Goal: Task Accomplishment & Management: Manage account settings

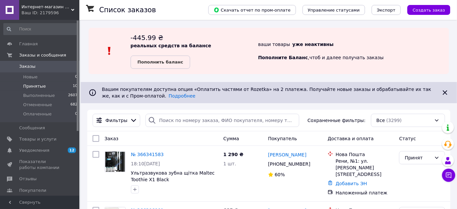
click at [40, 84] on span "Принятые" at bounding box center [34, 86] width 23 height 6
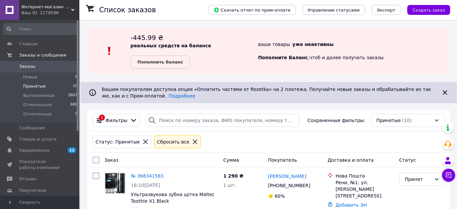
click at [39, 85] on span "Принятые" at bounding box center [34, 86] width 23 height 6
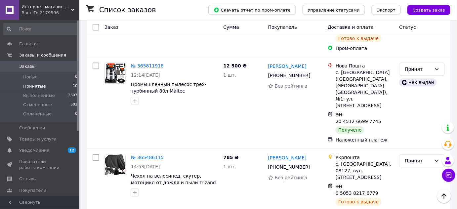
scroll to position [542, 0]
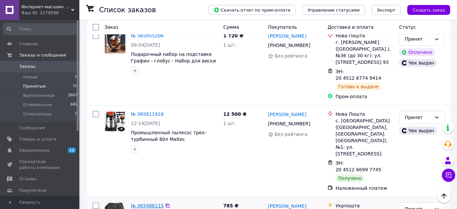
click at [152, 203] on link "№ 365486115" at bounding box center [147, 205] width 33 height 5
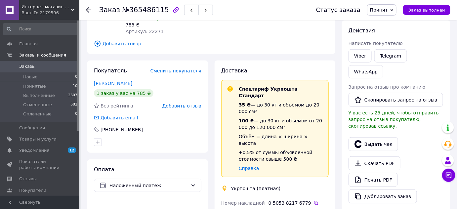
scroll to position [64, 0]
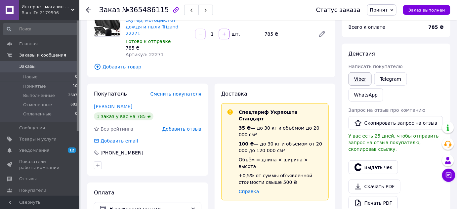
click at [355, 79] on link "Viber" at bounding box center [360, 78] width 23 height 13
click at [266, 45] on div "Чехол на велосипед, скутер, мотоцикл от дождя и пыли Trizand 22271 Готово к отп…" at bounding box center [227, 34] width 208 height 50
click at [39, 98] on span "Выполненные" at bounding box center [39, 96] width 32 height 6
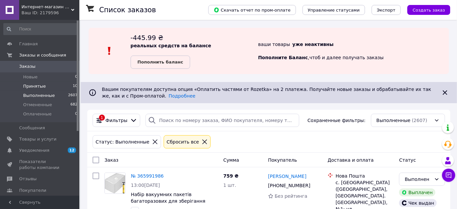
click at [42, 86] on span "Принятые" at bounding box center [34, 86] width 23 height 6
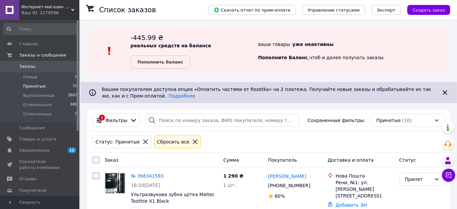
click at [42, 86] on span "Принятые" at bounding box center [34, 86] width 23 height 6
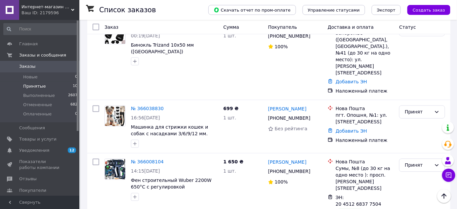
scroll to position [343, 0]
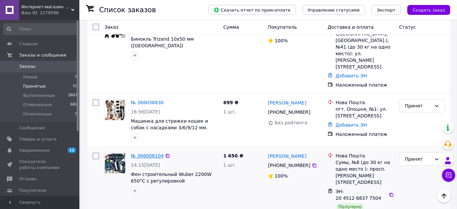
click at [145, 154] on link "№ 366008104" at bounding box center [147, 156] width 33 height 5
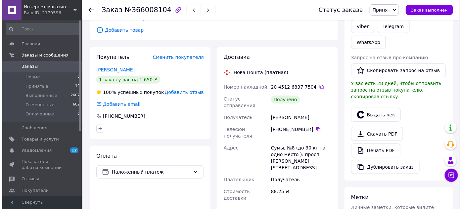
scroll to position [113, 0]
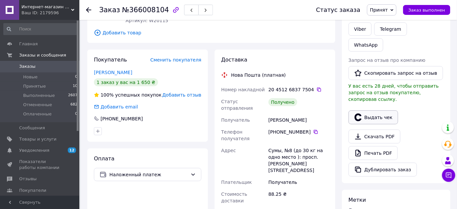
click at [381, 111] on button "Выдать чек" at bounding box center [374, 118] width 50 height 14
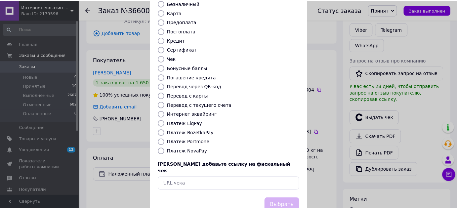
scroll to position [72, 0]
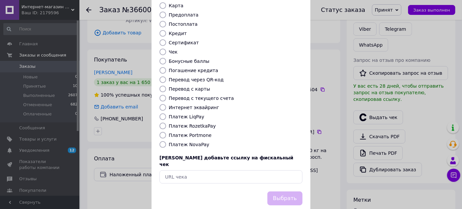
click at [200, 142] on label "Платеж NovaPay" at bounding box center [189, 144] width 40 height 5
click at [166, 141] on input "Платеж NovaPay" at bounding box center [162, 144] width 7 height 7
radio input "true"
click at [276, 192] on button "Выбрать" at bounding box center [284, 199] width 35 height 14
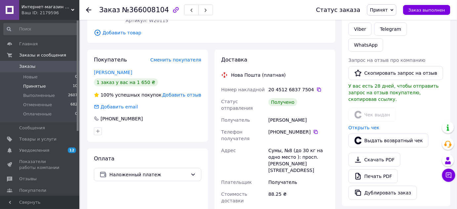
click at [34, 87] on span "Принятые" at bounding box center [34, 86] width 23 height 6
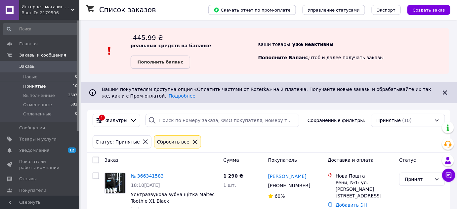
click at [34, 87] on span "Принятые" at bounding box center [34, 86] width 23 height 6
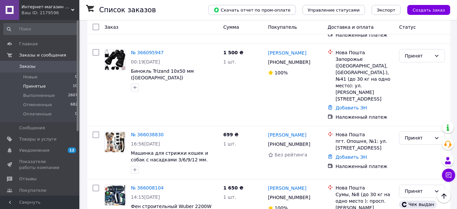
scroll to position [305, 0]
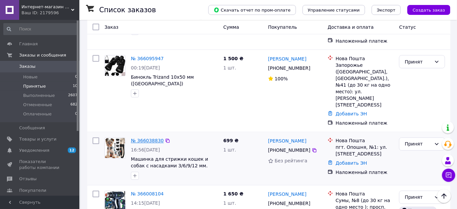
click at [150, 138] on link "№ 366038830" at bounding box center [147, 140] width 33 height 5
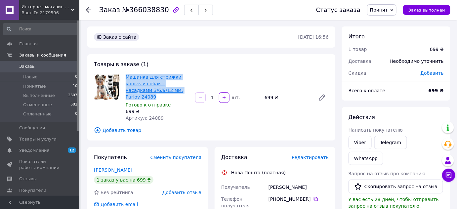
drag, startPoint x: 166, startPoint y: 91, endPoint x: 126, endPoint y: 76, distance: 42.1
click at [126, 76] on span "Машинка для стрижки кошек и собак с насадками 3/6/9/12 мм. Purlov 24089" at bounding box center [158, 87] width 64 height 26
copy link "Машинка для стрижки кошек и собак с насадками 3/6/9/12 мм. Purlov 24089"
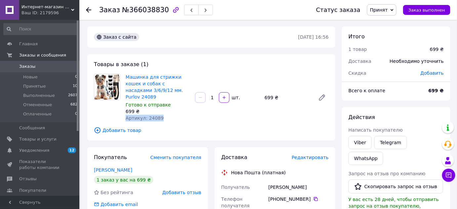
drag, startPoint x: 126, startPoint y: 111, endPoint x: 161, endPoint y: 114, distance: 35.3
click at [161, 115] on div "Артикул: 24089" at bounding box center [158, 118] width 64 height 7
copy span "Артикул: 24089"
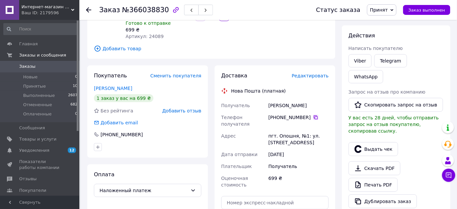
click at [314, 115] on icon at bounding box center [316, 117] width 4 height 4
drag, startPoint x: 266, startPoint y: 100, endPoint x: 302, endPoint y: 102, distance: 35.8
click at [302, 102] on div "Получатель Родина [PERSON_NAME] Телефон получателя [PHONE_NUMBER]   [GEOGRAPHIC…" at bounding box center [275, 145] width 110 height 91
copy div "Получатель [PERSON_NAME]"
drag, startPoint x: 267, startPoint y: 122, endPoint x: 318, endPoint y: 129, distance: 50.8
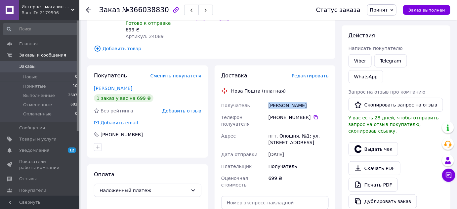
click at [318, 130] on div "пгт. Опошня, №1: ул. [STREET_ADDRESS]" at bounding box center [298, 139] width 63 height 19
copy div "пгт. Опошня, №1: ул. [STREET_ADDRESS]"
click at [29, 87] on span "Принятые" at bounding box center [34, 86] width 23 height 6
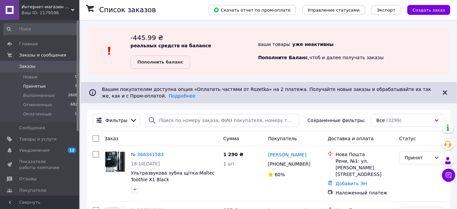
click at [39, 88] on span "Принятые" at bounding box center [34, 86] width 23 height 6
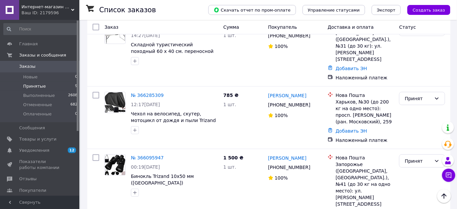
scroll to position [177, 0]
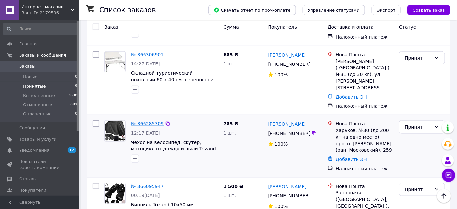
click at [143, 121] on link "№ 366285309" at bounding box center [147, 123] width 33 height 5
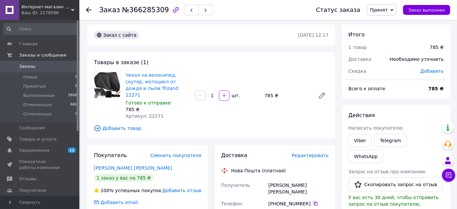
scroll to position [1, 0]
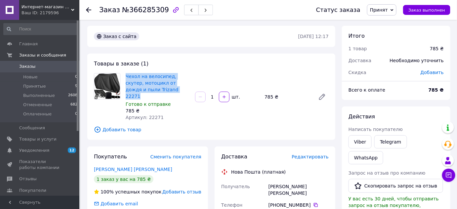
drag, startPoint x: 158, startPoint y: 89, endPoint x: 125, endPoint y: 76, distance: 35.6
click at [125, 76] on div "Чехол на велосипед, скутер, мотоцикл от дождя и пыли Trizand 22271 Готово к отп…" at bounding box center [157, 97] width 69 height 50
copy link "Чехол на велосипед, скутер, мотоцикл от дождя и пыли Trizand 22271"
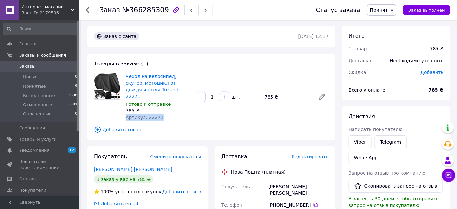
drag, startPoint x: 124, startPoint y: 111, endPoint x: 158, endPoint y: 113, distance: 33.9
click at [158, 113] on div "Чехол на велосипед, скутер, мотоцикл от дождя и пыли Trizand 22271 Готово к отп…" at bounding box center [157, 97] width 69 height 50
copy span "Артикул: 22271"
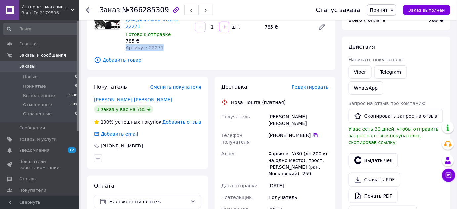
scroll to position [76, 0]
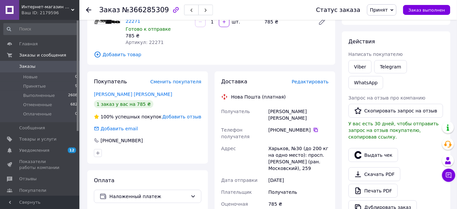
click at [313, 127] on icon at bounding box center [315, 129] width 5 height 5
drag, startPoint x: 305, startPoint y: 105, endPoint x: 268, endPoint y: 105, distance: 36.7
click at [268, 106] on div "[PERSON_NAME] [PERSON_NAME]" at bounding box center [298, 115] width 63 height 19
copy div "[PERSON_NAME] [PERSON_NAME]"
drag, startPoint x: 270, startPoint y: 130, endPoint x: 312, endPoint y: 146, distance: 45.5
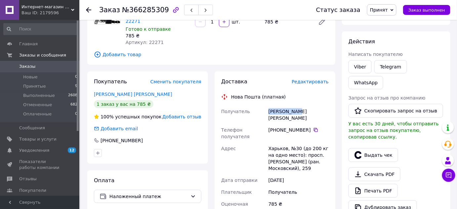
click at [312, 146] on div "Харьков, №30 (до 200 кг на одно место): просп. [PERSON_NAME] (ран. Московский),…" at bounding box center [298, 159] width 63 height 32
click at [268, 143] on div "Харьков, №30 (до 200 кг на одно место): просп. [PERSON_NAME] (ран. Московский),…" at bounding box center [298, 159] width 63 height 32
drag, startPoint x: 268, startPoint y: 127, endPoint x: 312, endPoint y: 149, distance: 49.0
click at [312, 149] on div "Харьков, №30 (до 200 кг на одно место): просп. [PERSON_NAME] (ран. Московский),…" at bounding box center [298, 159] width 63 height 32
click at [297, 145] on div "Харьков, №30 (до 200 кг на одно место): просп. [PERSON_NAME] (ран. Московский),…" at bounding box center [298, 159] width 63 height 32
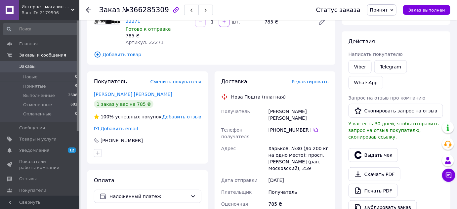
drag, startPoint x: 268, startPoint y: 127, endPoint x: 318, endPoint y: 150, distance: 54.6
click at [318, 150] on div "Харьков, №30 (до 200 кг на одно место): просп. [PERSON_NAME] (ран. Московский),…" at bounding box center [298, 159] width 63 height 32
copy div "Харьков, №30 (до 200 кг на одно место): просп. [PERSON_NAME] (ран. Московский),…"
click at [28, 87] on span "Принятые" at bounding box center [34, 86] width 23 height 6
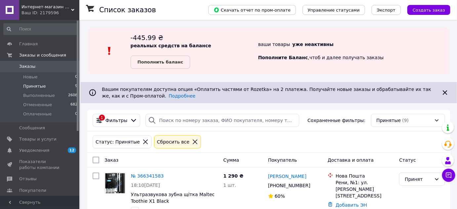
click at [28, 87] on span "Принятые" at bounding box center [34, 86] width 23 height 6
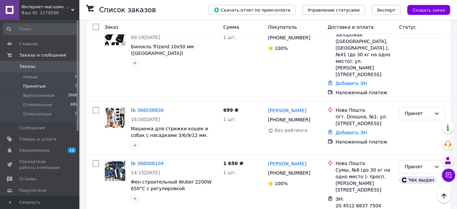
scroll to position [153, 0]
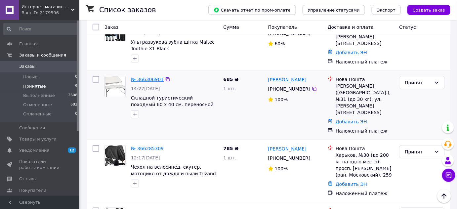
click at [138, 77] on link "№ 366306901" at bounding box center [147, 79] width 33 height 5
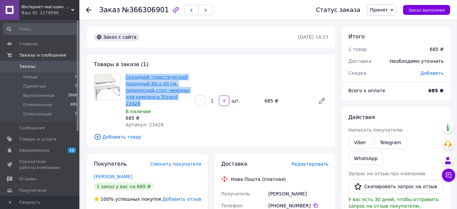
drag, startPoint x: 185, startPoint y: 99, endPoint x: 127, endPoint y: 77, distance: 62.3
click at [127, 77] on span "Складной туристический походный 60 x 40 см. переносной стол чемодан для кемпинг…" at bounding box center [158, 90] width 64 height 33
copy link "Складной туристический походный 60 x 40 см. переносной стол чемодан для кемпинг…"
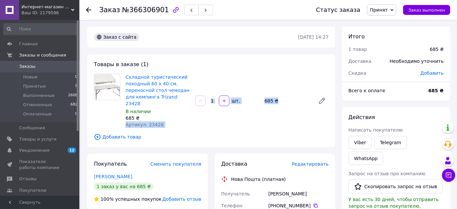
drag, startPoint x: 126, startPoint y: 120, endPoint x: 167, endPoint y: 124, distance: 41.2
click at [167, 124] on div "Товары в заказе (1) Складной туристический походный 60 x 40 см. переносной стол…" at bounding box center [211, 100] width 248 height 93
click at [156, 122] on span "Артикул: 23428" at bounding box center [145, 124] width 38 height 5
drag, startPoint x: 125, startPoint y: 118, endPoint x: 165, endPoint y: 120, distance: 39.7
click at [165, 120] on div "Складной туристический походный 60 x 40 см. переносной стол чемодан для кемпинг…" at bounding box center [157, 100] width 69 height 57
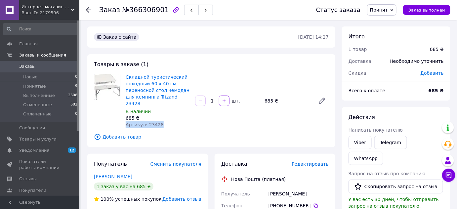
scroll to position [56, 0]
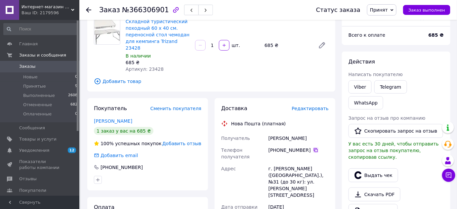
click at [313, 148] on icon at bounding box center [315, 150] width 5 height 5
drag, startPoint x: 272, startPoint y: 133, endPoint x: 305, endPoint y: 132, distance: 33.4
click at [305, 132] on div "[PERSON_NAME]" at bounding box center [298, 138] width 63 height 12
click at [275, 133] on div "[PERSON_NAME]" at bounding box center [298, 138] width 63 height 12
drag, startPoint x: 264, startPoint y: 132, endPoint x: 332, endPoint y: 132, distance: 67.8
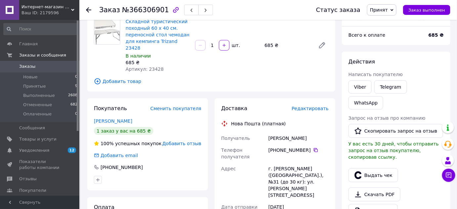
click at [274, 163] on div "г. [PERSON_NAME] ([GEOGRAPHIC_DATA].), №31 (до 30 кг): ул. [PERSON_NAME][STREET…" at bounding box center [298, 182] width 63 height 38
drag, startPoint x: 265, startPoint y: 153, endPoint x: 310, endPoint y: 171, distance: 48.8
copy div "Адрес г. [PERSON_NAME] ([GEOGRAPHIC_DATA].), №31 (до 30 кг): ул. [PERSON_NAME][…"
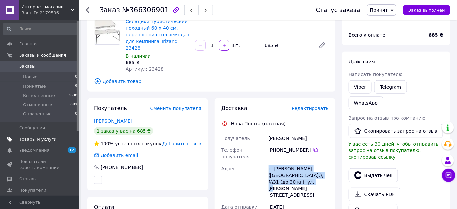
click at [44, 139] on span "Товары и услуги" at bounding box center [37, 139] width 37 height 6
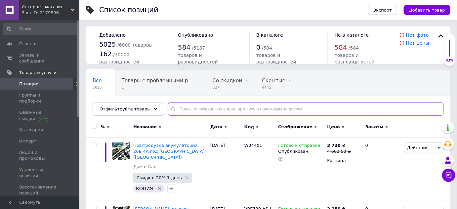
click at [191, 113] on input "text" at bounding box center [306, 109] width 276 height 13
paste input "19549"
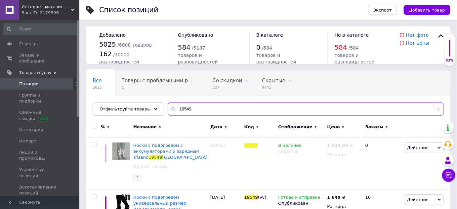
scroll to position [32, 0]
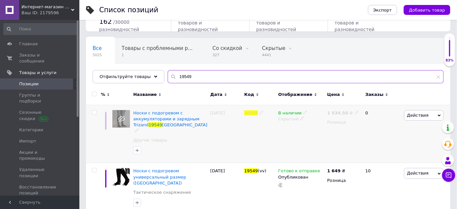
type input "19549"
click at [301, 119] on icon at bounding box center [302, 118] width 4 height 4
click at [301, 132] on li "Опубликован" at bounding box center [300, 131] width 48 height 9
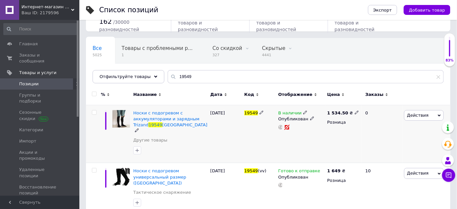
click at [257, 142] on div "19549" at bounding box center [260, 134] width 34 height 58
click at [153, 117] on span "Носки с подогревом с аккумуляторами и зарядным Trizand" at bounding box center [166, 119] width 66 height 17
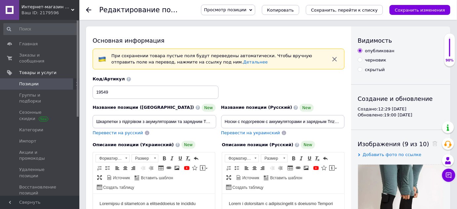
click at [247, 11] on span "Просмотр позиции" at bounding box center [225, 9] width 42 height 5
click at [256, 22] on li "Сохранить и посмотреть на сайте" at bounding box center [247, 22] width 90 height 9
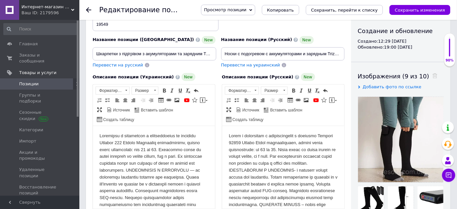
scroll to position [78, 0]
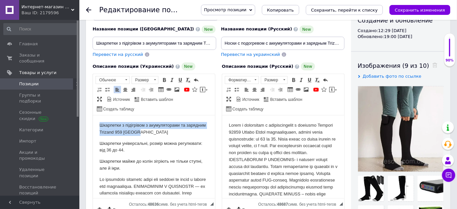
drag, startPoint x: 163, startPoint y: 131, endPoint x: 93, endPoint y: 121, distance: 71.3
click at [165, 81] on span at bounding box center [164, 79] width 5 height 5
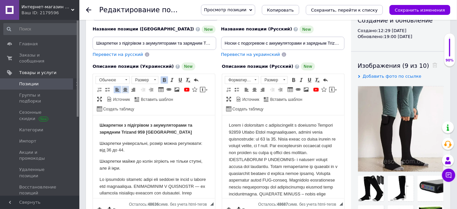
click at [125, 88] on span at bounding box center [125, 89] width 5 height 5
click at [150, 142] on p "Шкарпетки універсальні, розмір можна регулювати: від 36 до 44." at bounding box center [153, 147] width 109 height 14
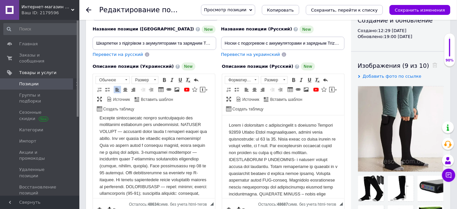
scroll to position [120, 0]
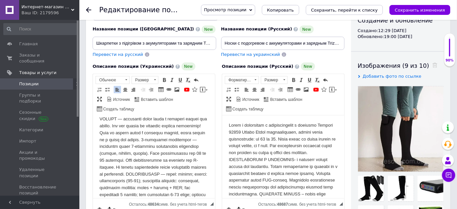
click at [128, 119] on p "Визуальный текстовый редактор, 9E0B352A-54F1-4CC3-B30C-4C35519DD3A1" at bounding box center [153, 150] width 109 height 152
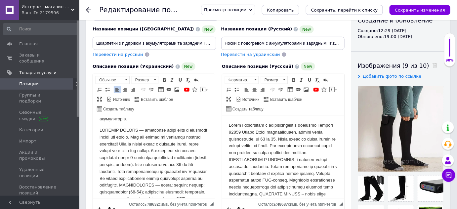
click at [157, 137] on p "Визуальный текстовый редактор, 9E0B352A-54F1-4CC3-B30C-4C35519DD3A1" at bounding box center [153, 178] width 109 height 103
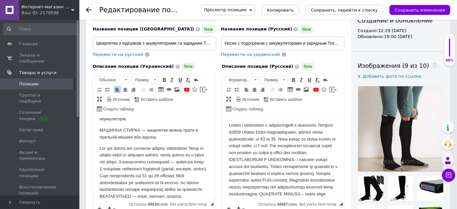
click at [162, 161] on p "Визуальный текстовый редактор, 9E0B352A-54F1-4CC3-B30C-4C35519DD3A1" at bounding box center [153, 196] width 109 height 103
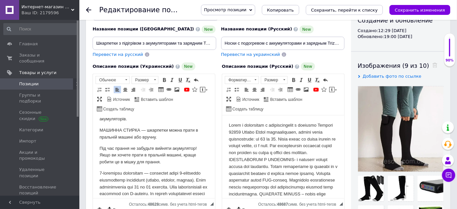
click at [135, 187] on p "Визуальный текстовый редактор, 9E0B352A-54F1-4CC3-B30C-4C35519DD3A1" at bounding box center [153, 211] width 109 height 83
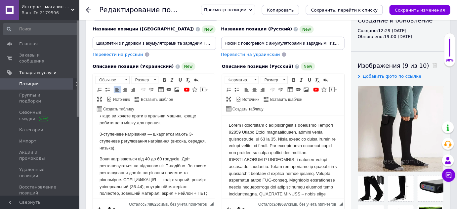
scroll to position [161, 0]
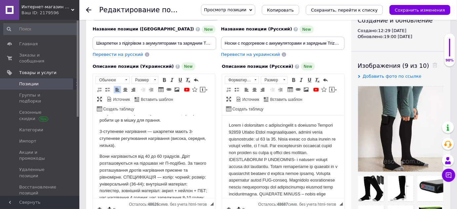
click at [181, 157] on p "Вони нагріваються від 40 до 60 градусів. Дріт розташовуються на підошвах ніг П-…" at bounding box center [153, 191] width 109 height 76
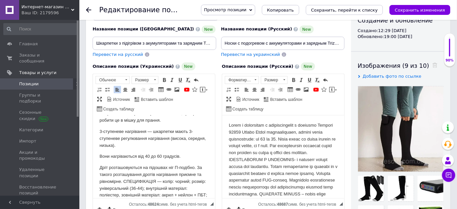
click at [124, 182] on p "Дріт розташовуються на підошвах ніг П-подібно. За такого розташування дротів на…" at bounding box center [153, 198] width 109 height 69
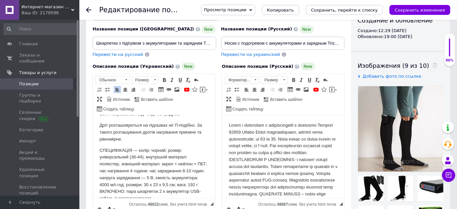
scroll to position [210, 0]
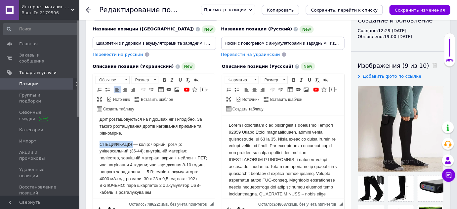
drag, startPoint x: 99, startPoint y: 145, endPoint x: 135, endPoint y: 145, distance: 36.4
click at [135, 145] on html "Шкарпетки з підігрівом з акумуляторами та зарядним Trizand 959 Польща Шкарпетки…" at bounding box center [154, 53] width 122 height 297
click at [163, 78] on span at bounding box center [164, 79] width 5 height 5
click at [146, 152] on p "СПЕЦИФІКАЦІЯ — колір: чорний; розмір: універсальний (36-44); внутрішній матеріа…" at bounding box center [153, 168] width 109 height 55
click at [168, 143] on p "СПЕЦИФІКАЦІЯ — колір: чорний; розмір: універсальний (36-44); внутрішній матеріа…" at bounding box center [153, 168] width 109 height 55
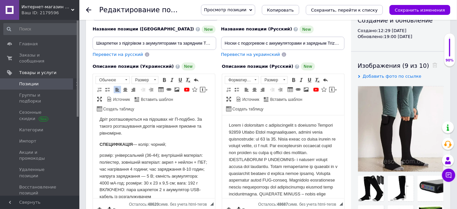
click at [161, 154] on p "розмір: універсальний (36-44); внутрішній матеріал: поліестер, зовнішній матері…" at bounding box center [153, 176] width 109 height 48
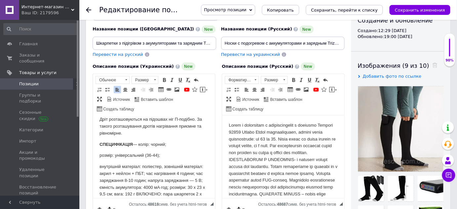
click at [145, 173] on p "внутрішній матеріал: поліестер, зовнішній матеріал: акрил + нейлон + ПБТ; час н…" at bounding box center [153, 183] width 109 height 41
click at [161, 165] on p "внутрішній матеріал: поліестер, зовнішній матеріал: акрил + нейлон + ПБТ;" at bounding box center [153, 170] width 109 height 14
click at [163, 167] on p "внутрішній матеріал: поліестер, зовнішній матеріал: акрил + нейлон + ПБТ;" at bounding box center [153, 170] width 109 height 14
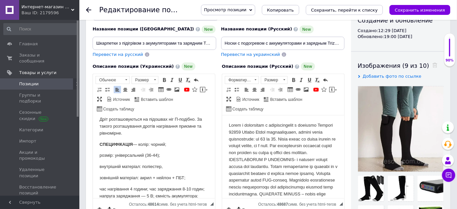
click at [196, 118] on p "Дріт розташовуються на підошвах ніг П-подібно. За такого розташування дротів на…" at bounding box center [153, 126] width 109 height 21
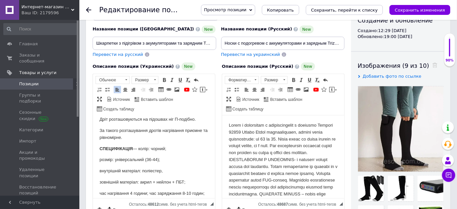
scroll to position [243, 0]
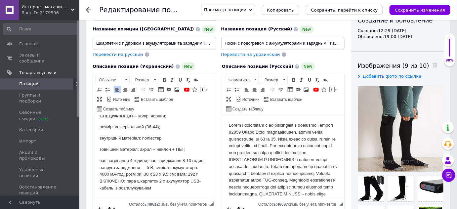
click at [148, 160] on p "час нагрівання 4 години; час заряджання 8-10 годин; напруга заряджання — 5 В; є…" at bounding box center [153, 174] width 109 height 34
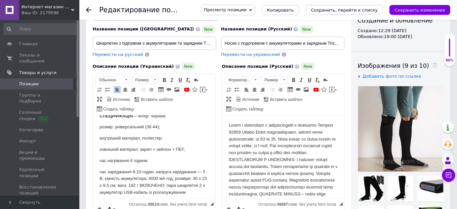
click at [156, 171] on p "час заряджання 8-10 годин; напруга заряджання — 5 В; ємність акумулятора: 4000 …" at bounding box center [153, 181] width 109 height 27
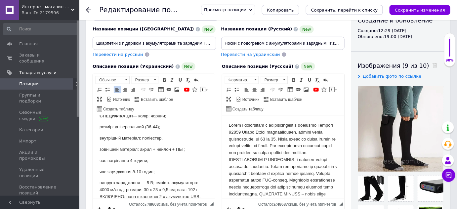
click at [154, 183] on p "напруга заряджання — 5 В; ємність акумулятора: 4000 мА·год; розміри: 30 х 23 х …" at bounding box center [153, 192] width 109 height 27
click at [170, 192] on p "ємність акумулятора: 4000 мА·год; розміри: 30 х 23 х 9,5 см; вага: 192 г ВКЛЮЧЕ…" at bounding box center [153, 201] width 109 height 21
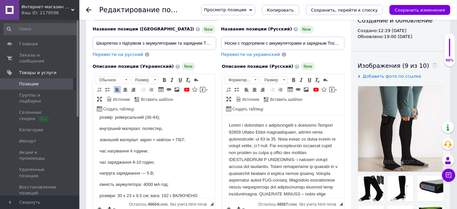
scroll to position [273, 0]
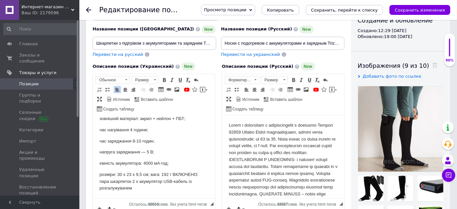
click at [171, 173] on p "розміри: 30 х 23 х 9,5 см; вага: 192 г ВКЛЮЧЕНО: пара шкарпеток 2 х акумулятор …" at bounding box center [153, 181] width 109 height 21
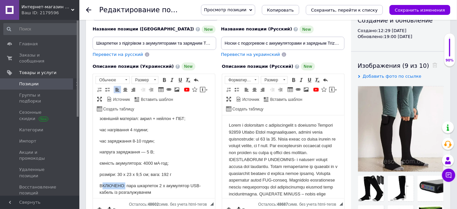
drag, startPoint x: 100, startPoint y: 184, endPoint x: 124, endPoint y: 185, distance: 24.5
click at [124, 185] on p "ВКЛЮЧЕНО: пара шкарпеток 2 х акумулятор USB-кабель із розгалужувачем" at bounding box center [153, 189] width 109 height 14
click at [162, 77] on span at bounding box center [164, 79] width 5 height 5
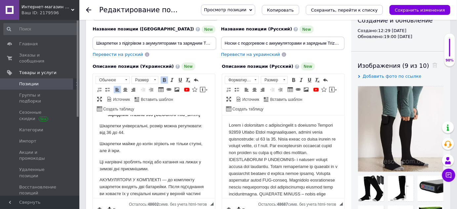
scroll to position [0, 0]
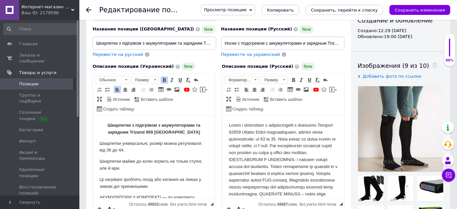
click at [138, 152] on p "Шкарпетки універсальні, розмір можна регулювати: від 36 до 44." at bounding box center [153, 147] width 109 height 14
click at [191, 131] on p "Шкарпетки з підігрівом з акумуляторами та зарядним Trizand 959 [GEOGRAPHIC_DATA]" at bounding box center [153, 129] width 109 height 14
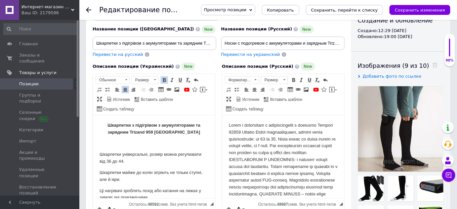
click at [171, 164] on p "Шкарпетки універсальні, розмір можна регулювати: від 36 до 44." at bounding box center [153, 158] width 109 height 14
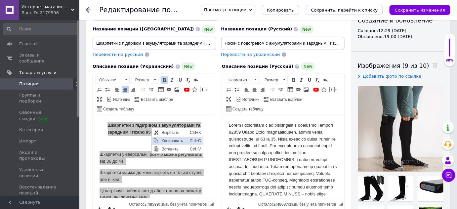
click at [170, 143] on span "Копировать" at bounding box center [174, 141] width 28 height 8
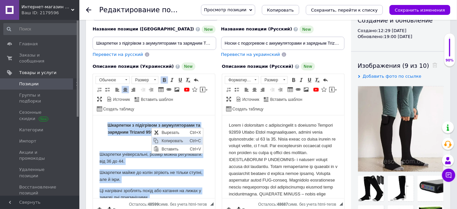
scroll to position [7, 0]
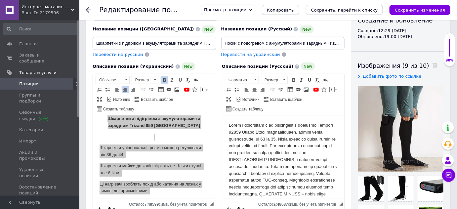
click at [255, 142] on body "Визуальный текстовый редактор, CCA278B6-7BFA-43E7-9E2C-1B267DCC612A" at bounding box center [283, 211] width 109 height 179
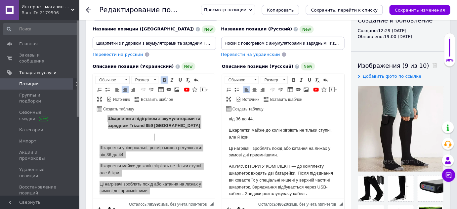
scroll to position [0, 0]
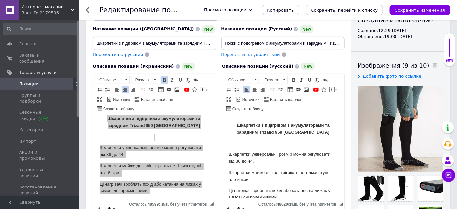
drag, startPoint x: 343, startPoint y: 186, endPoint x: 581, endPoint y: 196, distance: 238.5
click at [298, 141] on p "Визуальный текстовый редактор, CCA278B6-7BFA-43E7-9E2C-1B267DCC612A" at bounding box center [283, 143] width 109 height 7
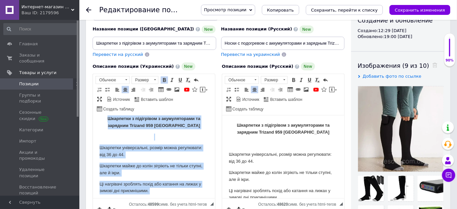
click at [148, 148] on p "Шкарпетки універсальні, розмір можна регулювати: від 36 до 44." at bounding box center [153, 151] width 109 height 14
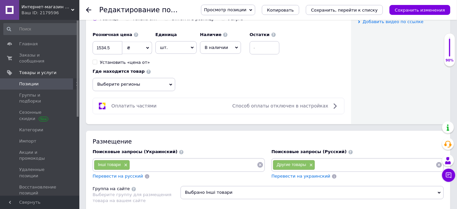
scroll to position [323, 0]
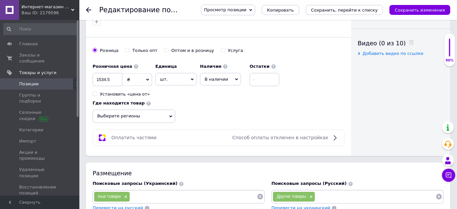
click at [209, 77] on span "В наличии" at bounding box center [216, 79] width 23 height 5
click at [218, 113] on li "Готово к отправке" at bounding box center [221, 114] width 40 height 15
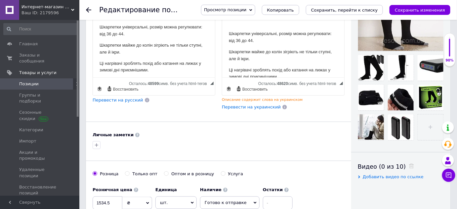
scroll to position [336, 0]
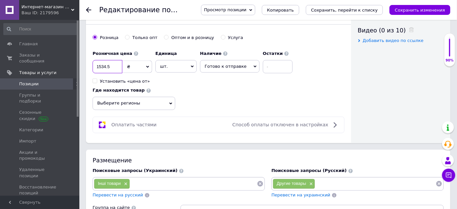
drag, startPoint x: 119, startPoint y: 65, endPoint x: 101, endPoint y: 63, distance: 18.0
click at [101, 63] on input "1534.5" at bounding box center [108, 66] width 30 height 13
type input "1589"
click at [355, 11] on icon "Сохранить, перейти к списку" at bounding box center [344, 10] width 67 height 5
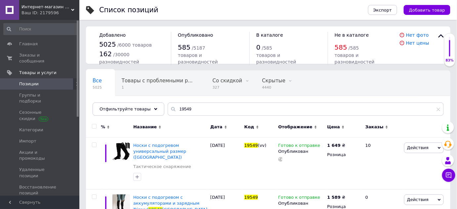
scroll to position [32, 0]
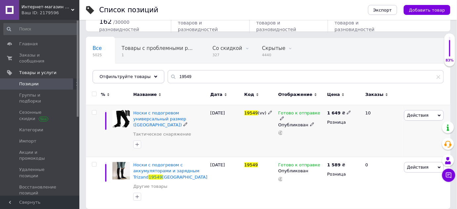
click at [347, 113] on icon at bounding box center [349, 113] width 4 height 4
type input "1599"
click at [331, 137] on div "1 649 ₴ Цена 1599 Валюта ₴ $ € CHF £ ¥ PLN ₸ MDL HUF KGS CN¥ TRY ₩ lei Розница" at bounding box center [344, 131] width 36 height 52
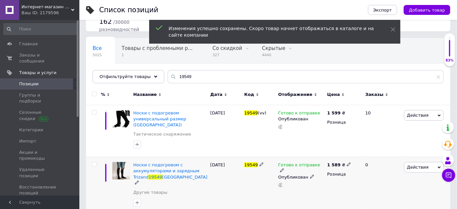
click at [347, 162] on icon at bounding box center [349, 164] width 4 height 4
click at [365, 151] on input "1589" at bounding box center [379, 157] width 50 height 13
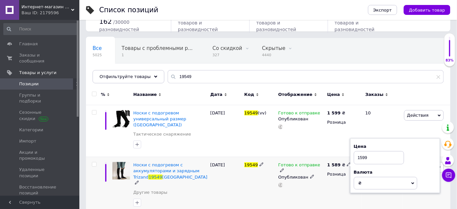
type input "1599"
click at [310, 177] on div "Готово к отправке Опубликован" at bounding box center [301, 186] width 49 height 58
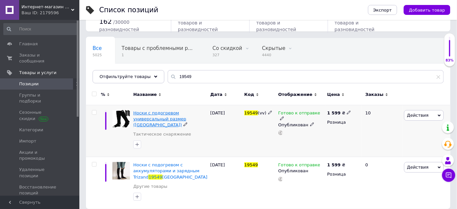
click at [158, 114] on span "Носки с подогревом универсальный размер ([GEOGRAPHIC_DATA])" at bounding box center [159, 119] width 53 height 17
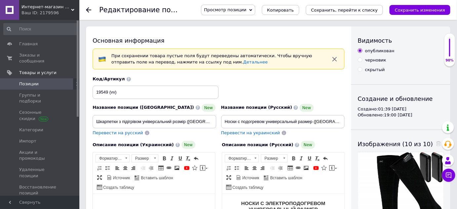
click at [359, 9] on icon "Сохранить, перейти к списку" at bounding box center [344, 10] width 67 height 5
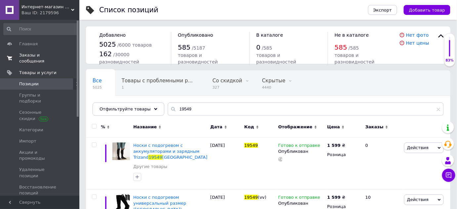
click at [31, 55] on span "Заказы и сообщения" at bounding box center [40, 58] width 42 height 12
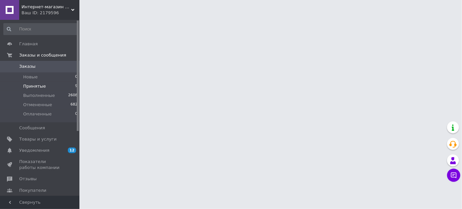
click at [26, 86] on span "Принятые" at bounding box center [34, 86] width 23 height 6
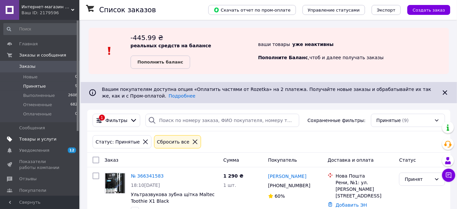
click at [40, 140] on span "Товары и услуги" at bounding box center [37, 139] width 37 height 6
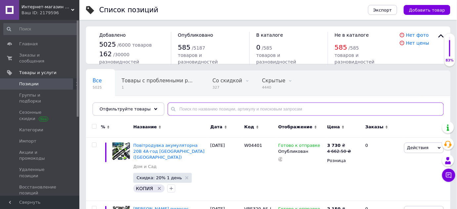
click at [171, 111] on input "text" at bounding box center [306, 109] width 276 height 13
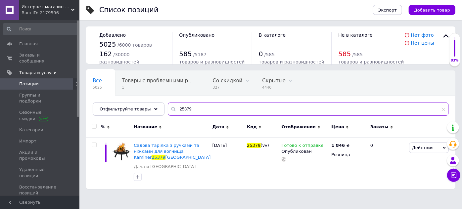
drag, startPoint x: 195, startPoint y: 109, endPoint x: 157, endPoint y: 106, distance: 38.9
click at [157, 106] on div "Все 5025 Товары с проблемными р... 1 Со скидкой 327 Удалить Редактировать Скрыт…" at bounding box center [270, 92] width 369 height 45
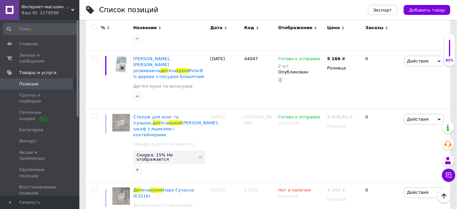
scroll to position [178, 0]
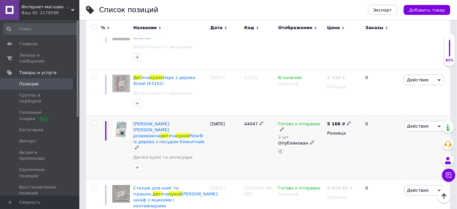
type input "кухня дит"
click at [415, 124] on span "Действия" at bounding box center [418, 126] width 22 height 5
click at [385, 153] on li "Копировать" at bounding box center [397, 157] width 94 height 9
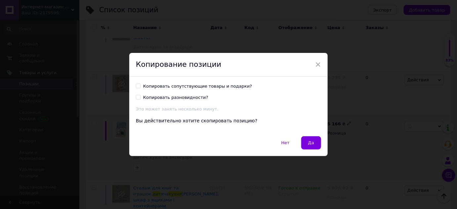
scroll to position [151, 0]
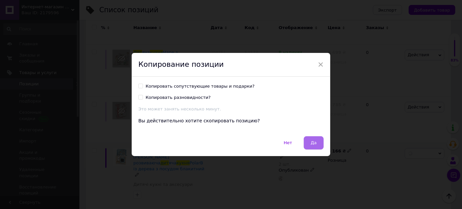
click at [316, 139] on button "Да" at bounding box center [314, 142] width 20 height 13
